Goal: Task Accomplishment & Management: Use online tool/utility

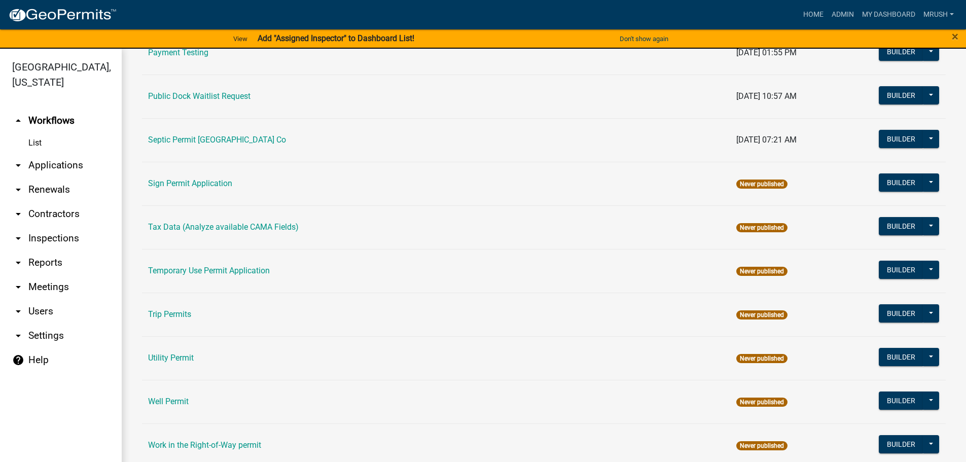
scroll to position [490, 0]
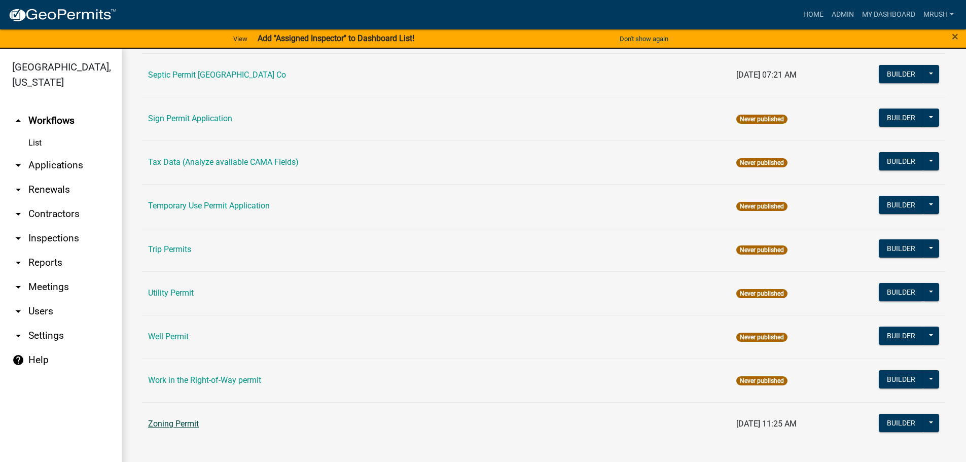
click at [185, 424] on link "Zoning Permit" at bounding box center [173, 424] width 51 height 10
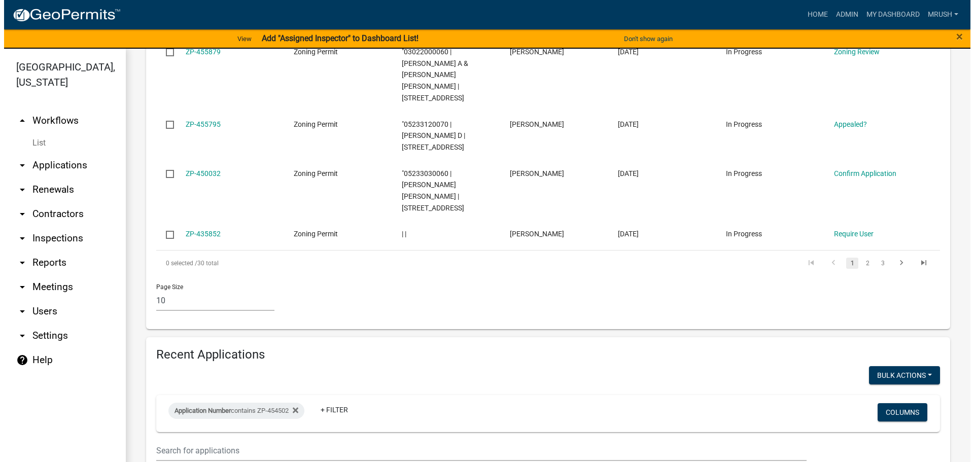
scroll to position [713, 0]
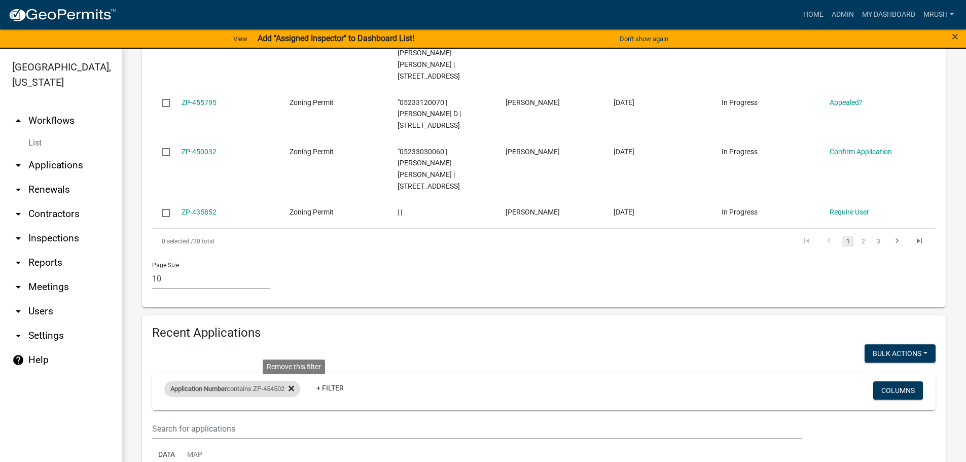
click at [294, 385] on icon at bounding box center [292, 388] width 6 height 6
click at [181, 381] on link "+ Filter" at bounding box center [186, 390] width 44 height 18
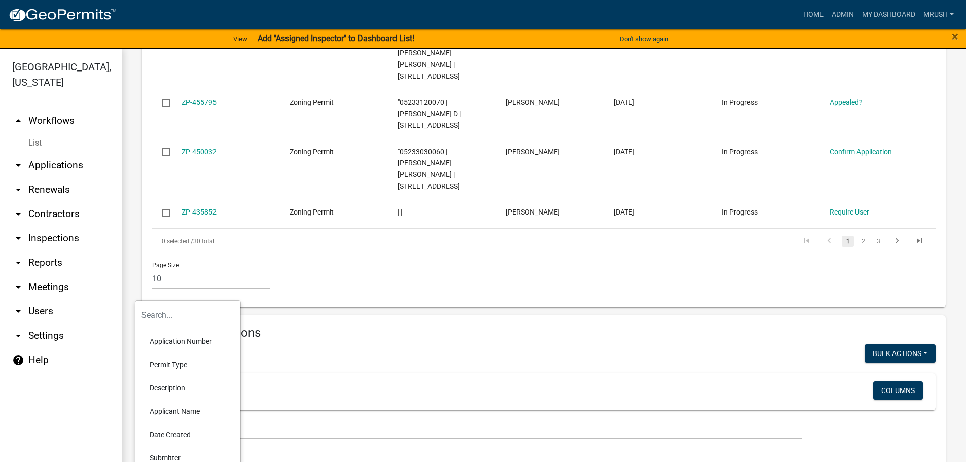
click at [176, 340] on li "Application Number" at bounding box center [187, 341] width 93 height 23
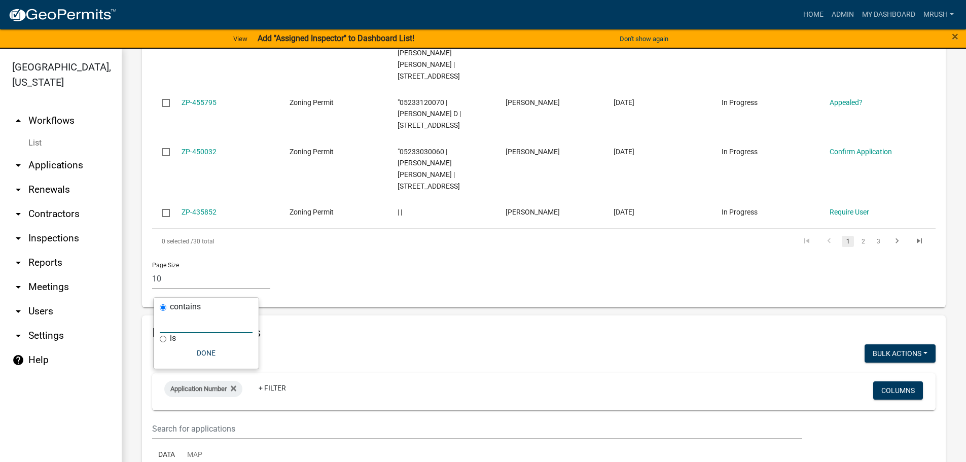
click at [177, 326] on input "text" at bounding box center [206, 322] width 93 height 21
type input "ZP-457072"
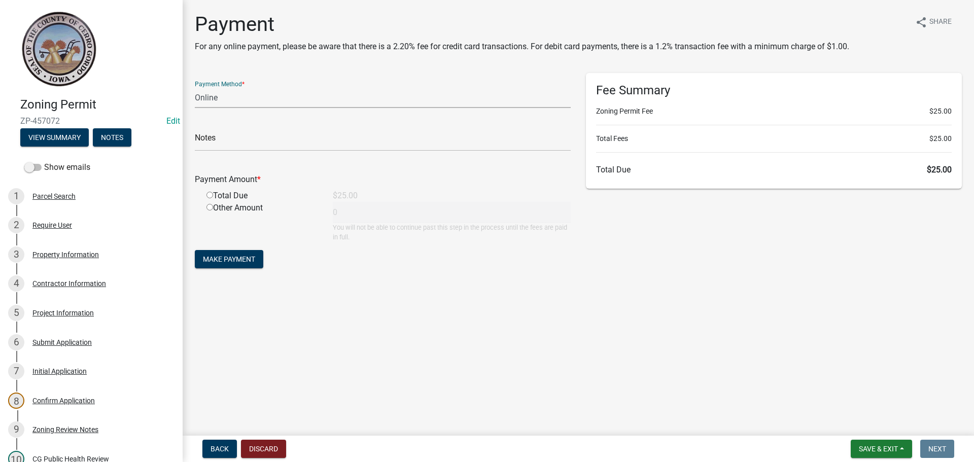
click at [212, 98] on select "Credit Card POS Check Cash Online" at bounding box center [383, 97] width 376 height 21
select select "1: 0"
click at [195, 87] on select "Credit Card POS Check Cash Online" at bounding box center [383, 97] width 376 height 21
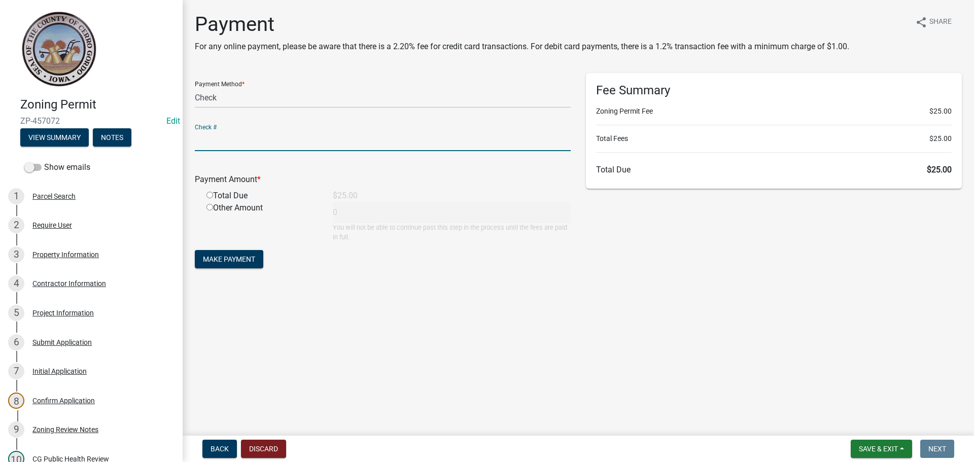
click at [207, 140] on input "text" at bounding box center [383, 140] width 376 height 21
type input "14587"
click at [210, 196] on input "radio" at bounding box center [209, 195] width 7 height 7
radio input "true"
type input "25"
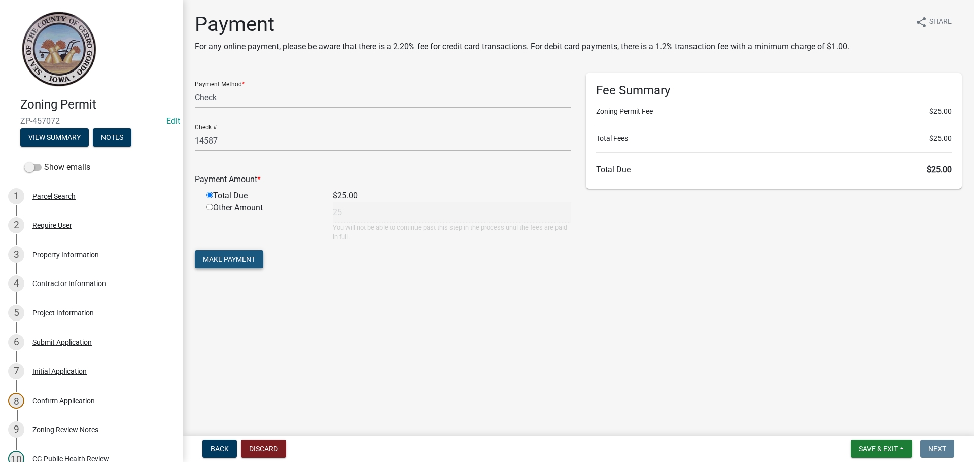
click at [239, 258] on span "Make Payment" at bounding box center [229, 259] width 52 height 8
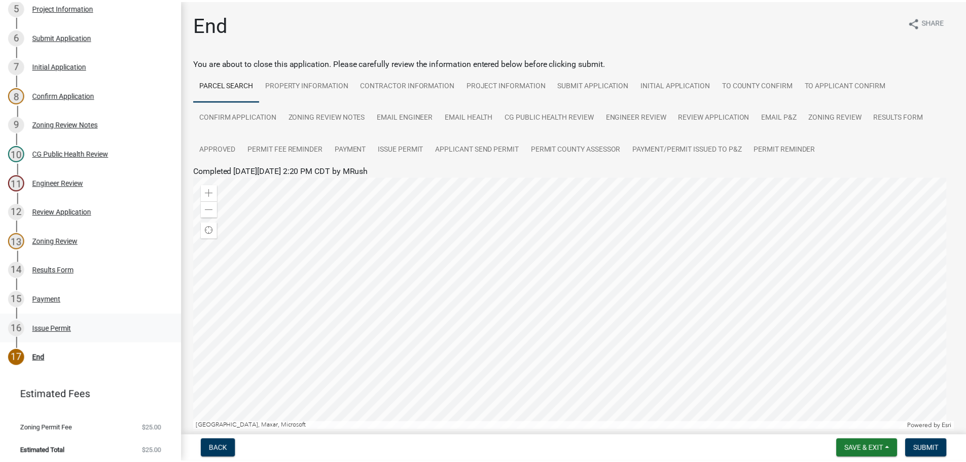
scroll to position [309, 0]
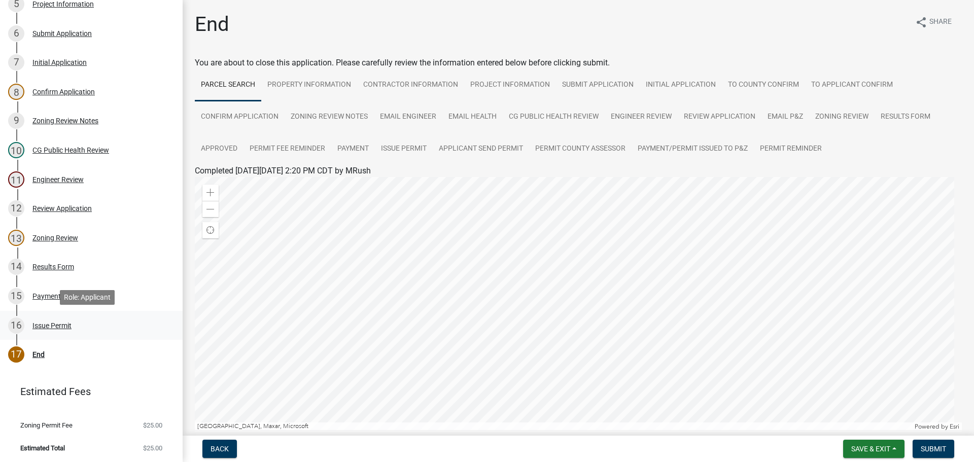
click at [54, 325] on div "Issue Permit" at bounding box center [51, 325] width 39 height 7
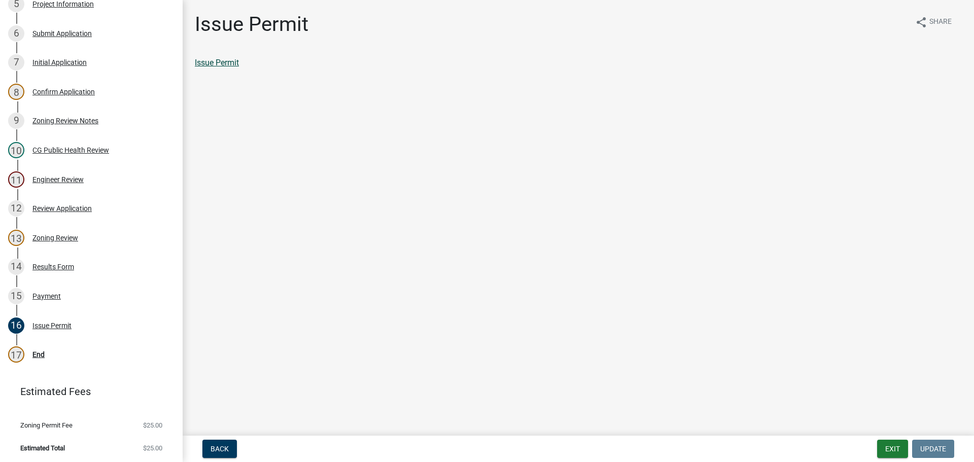
click at [222, 62] on link "Issue Permit" at bounding box center [217, 63] width 44 height 10
click at [42, 352] on div "End" at bounding box center [38, 354] width 12 height 7
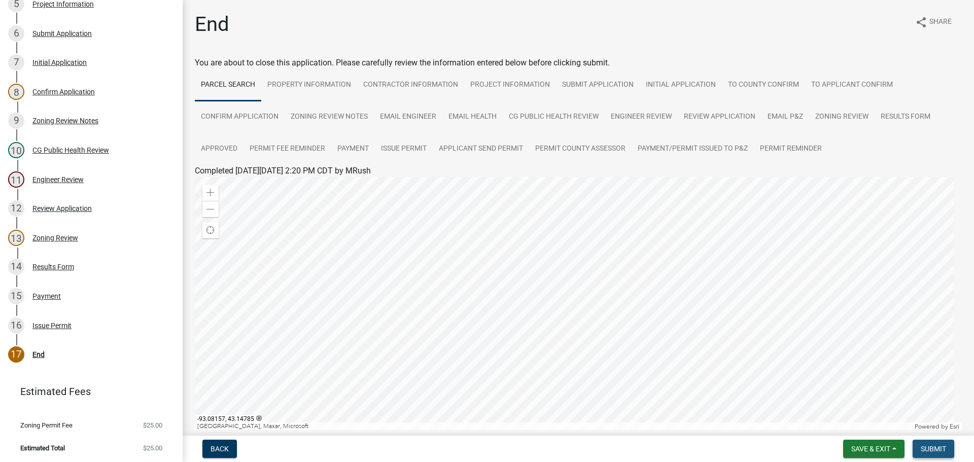
click at [942, 446] on span "Submit" at bounding box center [932, 449] width 25 height 8
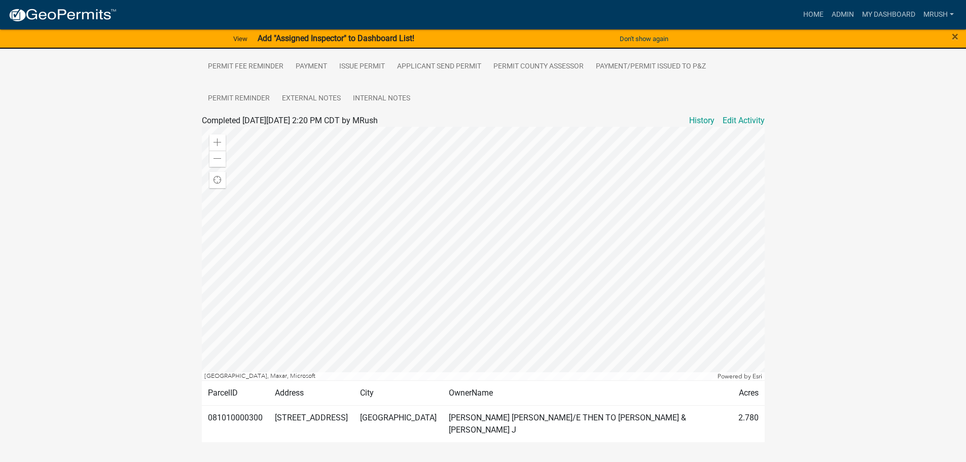
scroll to position [304, 0]
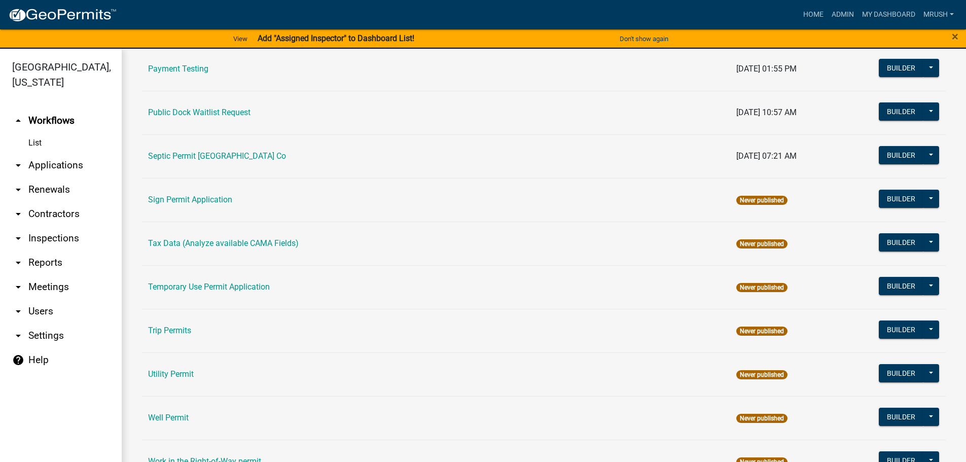
scroll to position [490, 0]
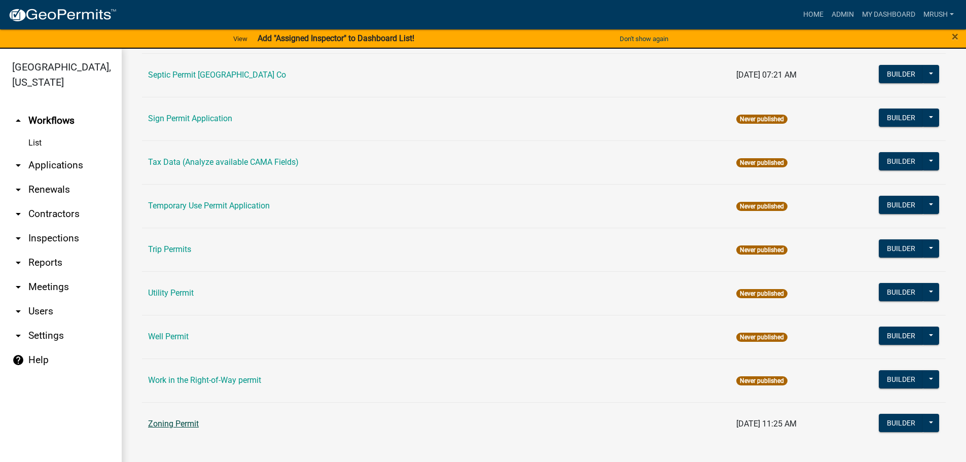
click at [193, 422] on link "Zoning Permit" at bounding box center [173, 424] width 51 height 10
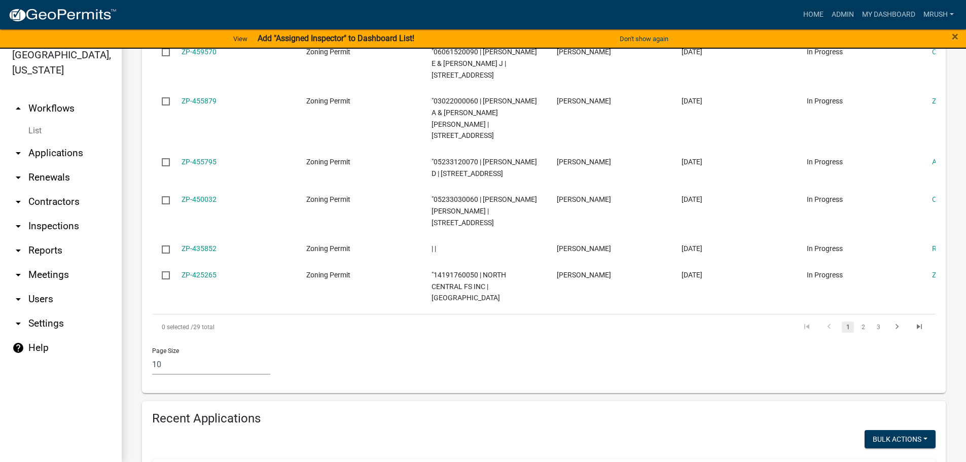
scroll to position [503, 0]
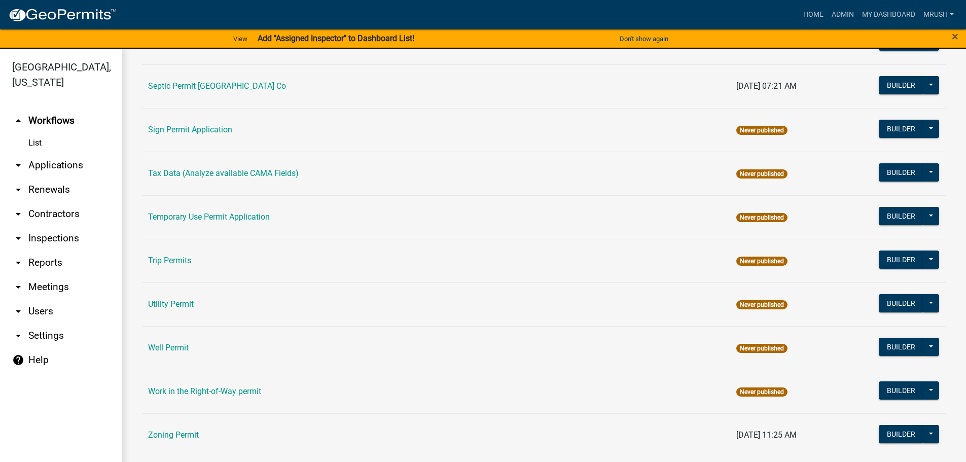
scroll to position [490, 0]
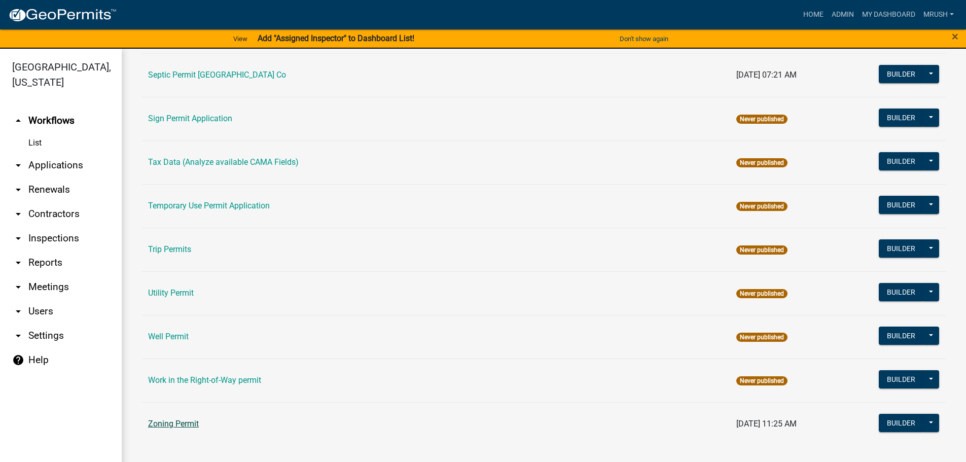
click at [187, 426] on link "Zoning Permit" at bounding box center [173, 424] width 51 height 10
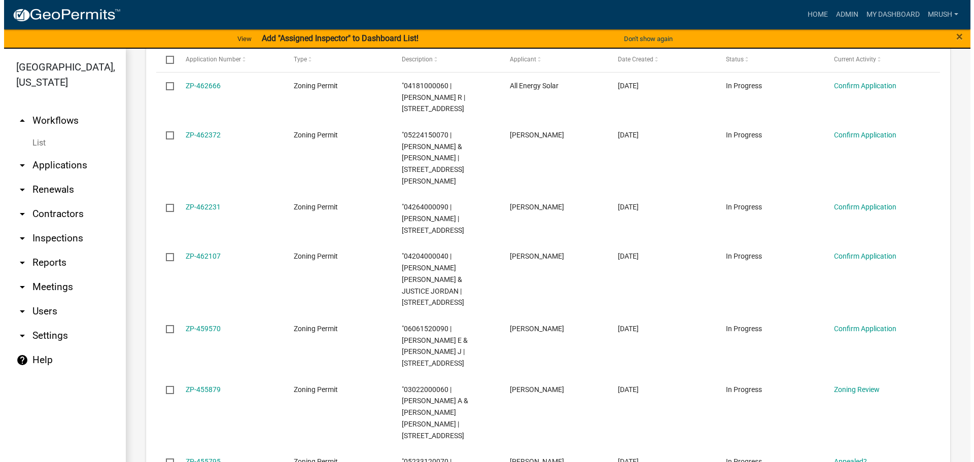
scroll to position [273, 0]
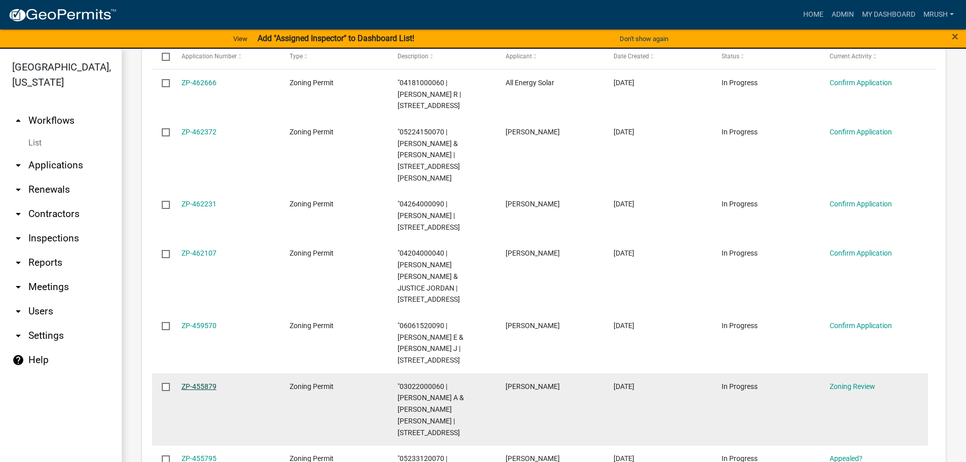
click at [197, 382] on link "ZP-455879" at bounding box center [199, 386] width 35 height 8
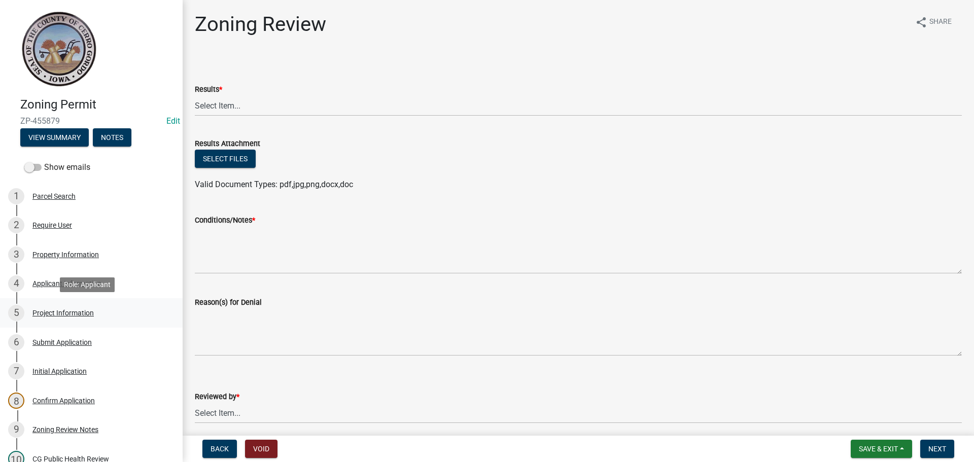
click at [59, 311] on div "Project Information" at bounding box center [62, 312] width 61 height 7
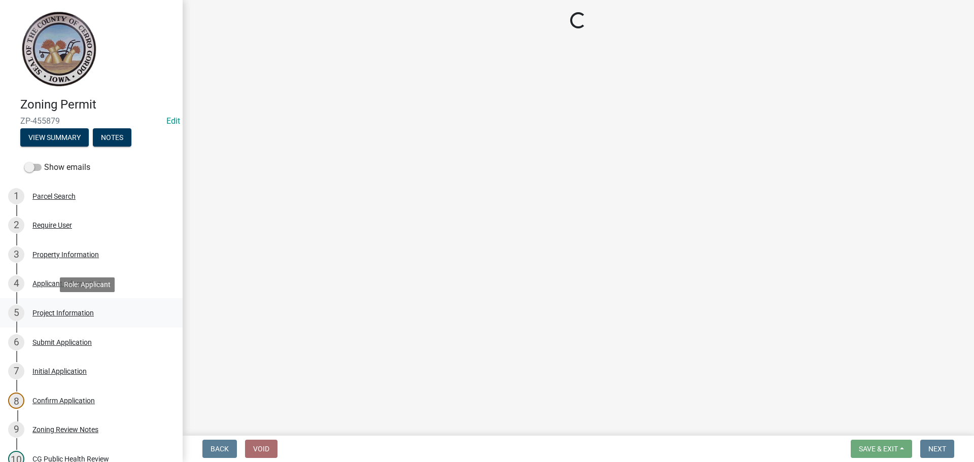
select select "c33da19a-5b3e-4f51-a669-d4d436de7689"
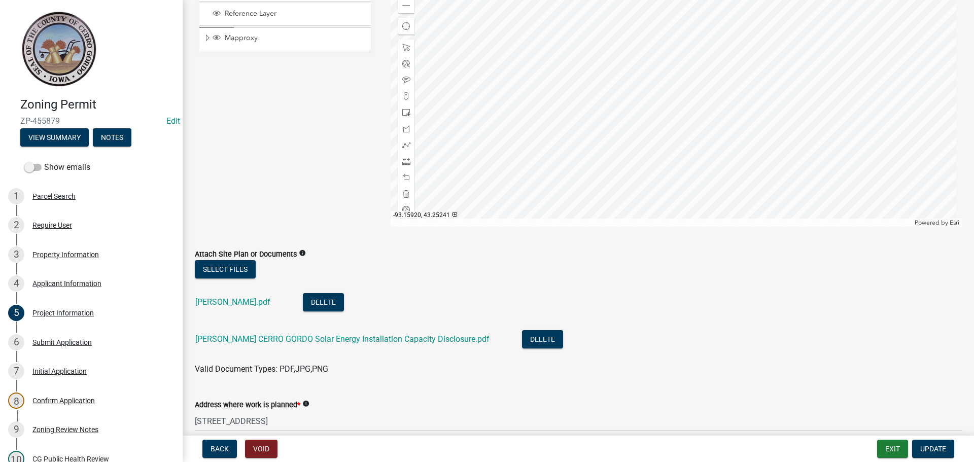
scroll to position [208, 0]
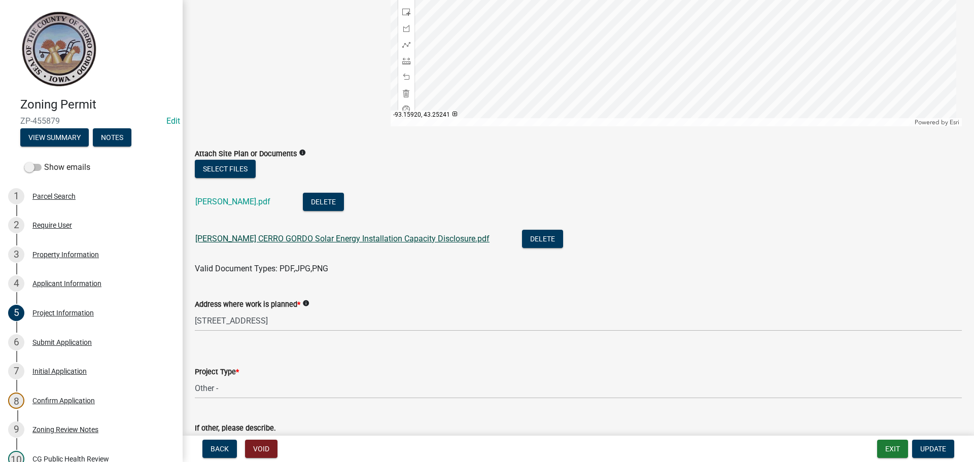
click at [414, 238] on link "LUTZ CERRO GORDO Solar Energy Installation Capacity Disclosure.pdf" at bounding box center [342, 239] width 294 height 10
